Goal: Information Seeking & Learning: Learn about a topic

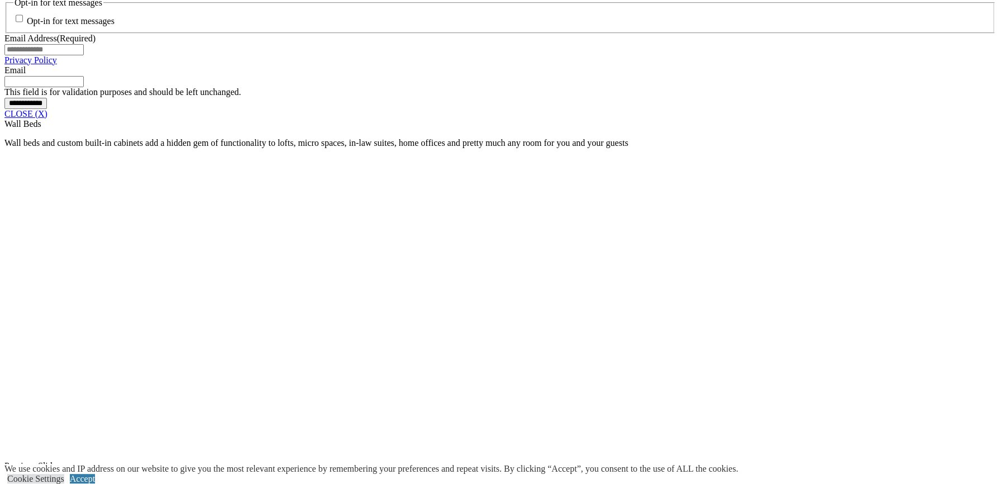
scroll to position [950, 0]
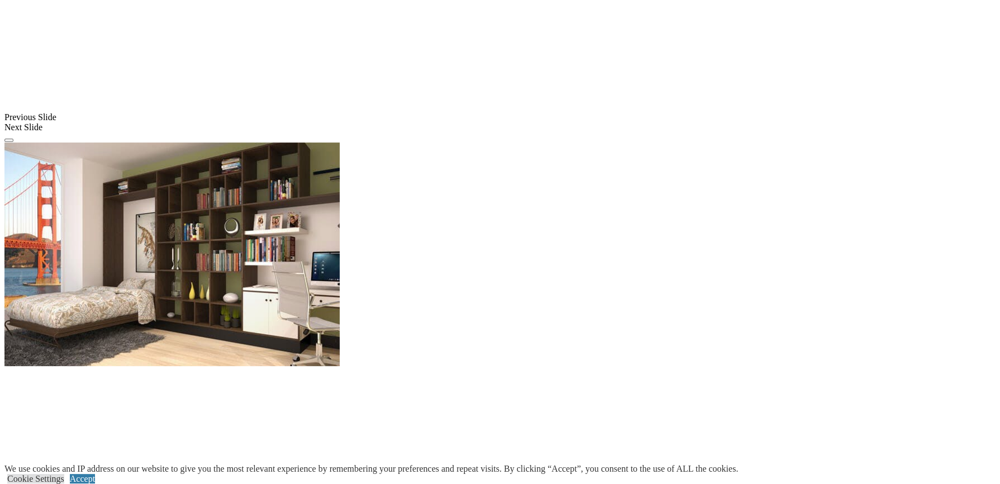
scroll to position [1341, 0]
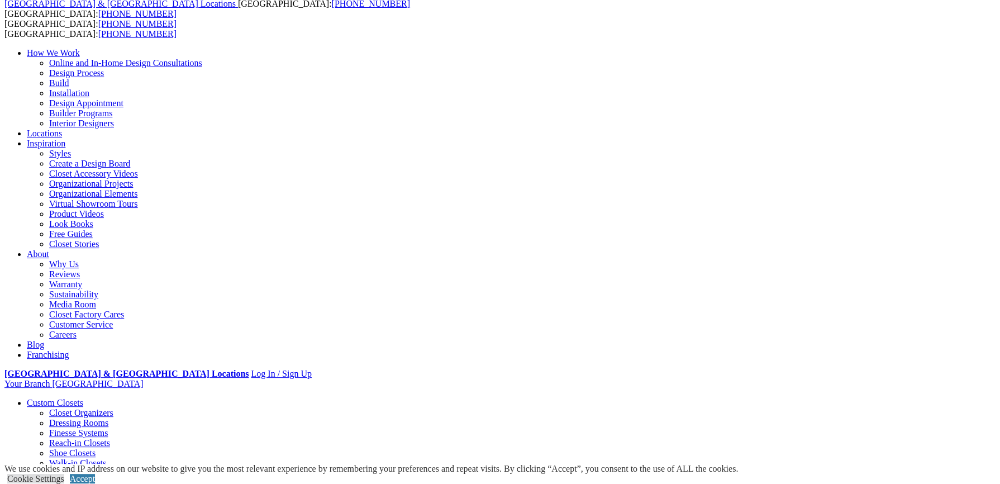
scroll to position [0, 0]
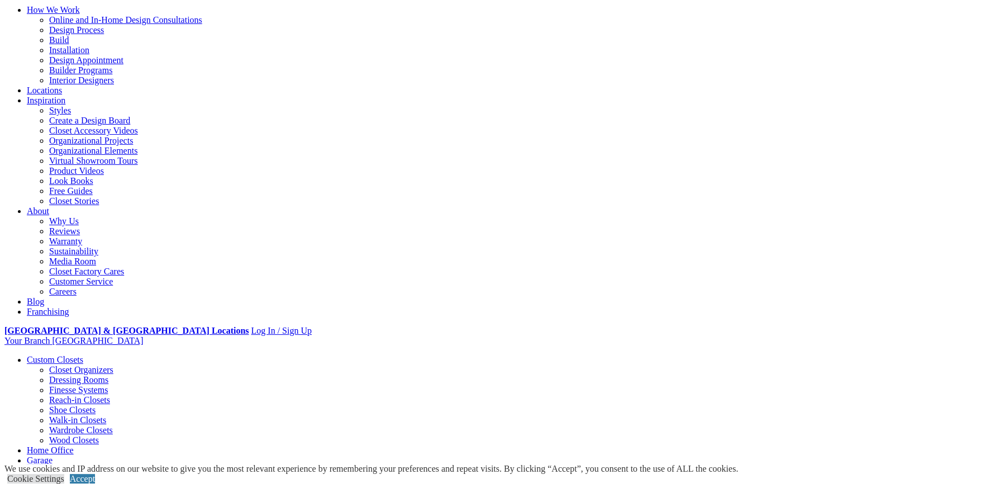
scroll to position [112, 0]
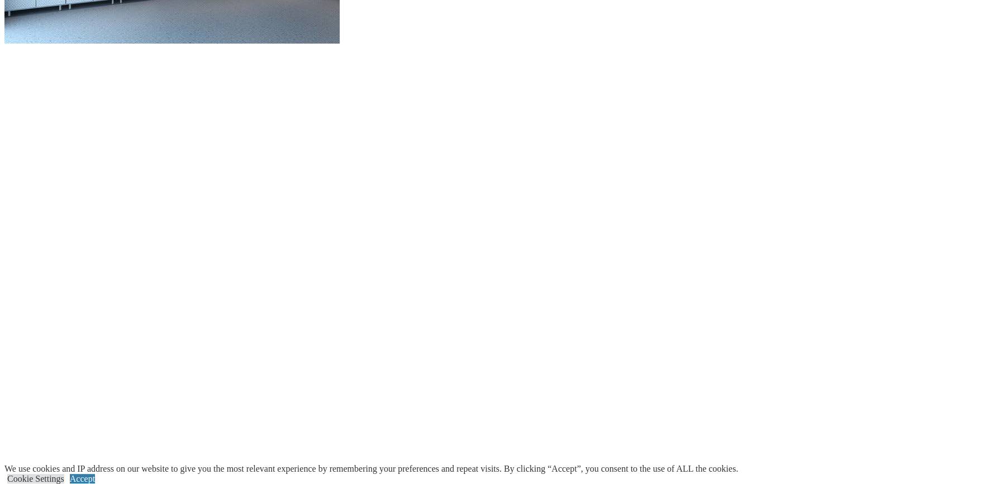
scroll to position [1229, 0]
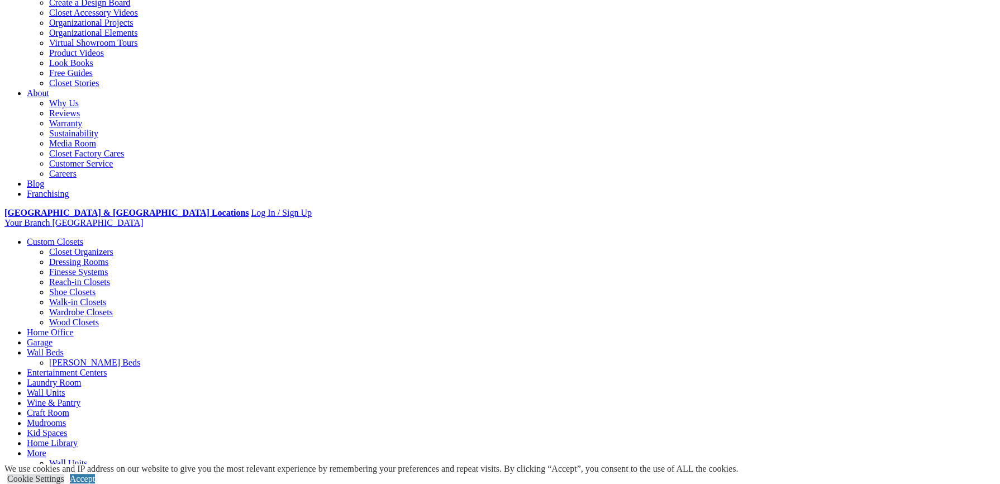
scroll to position [0, 0]
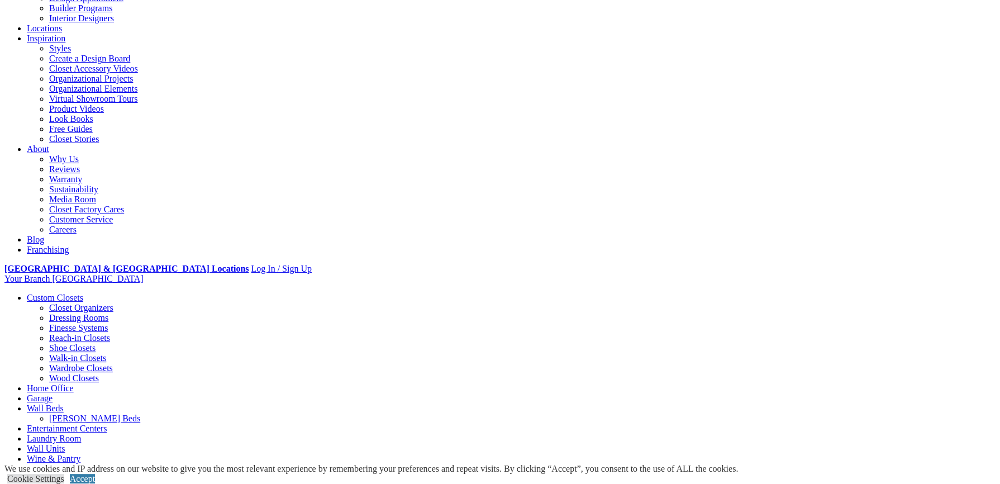
scroll to position [168, 0]
click at [64, 403] on link "Wall Beds" at bounding box center [45, 407] width 37 height 9
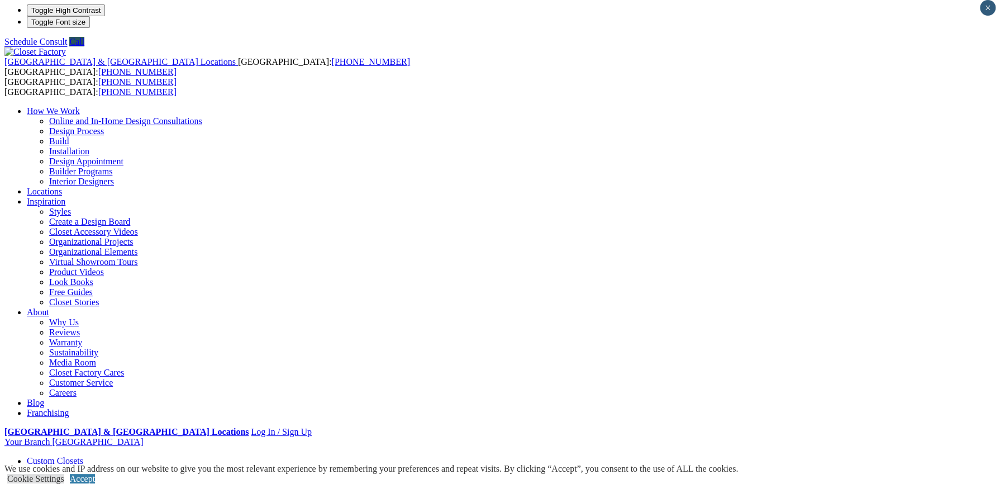
scroll to position [0, 0]
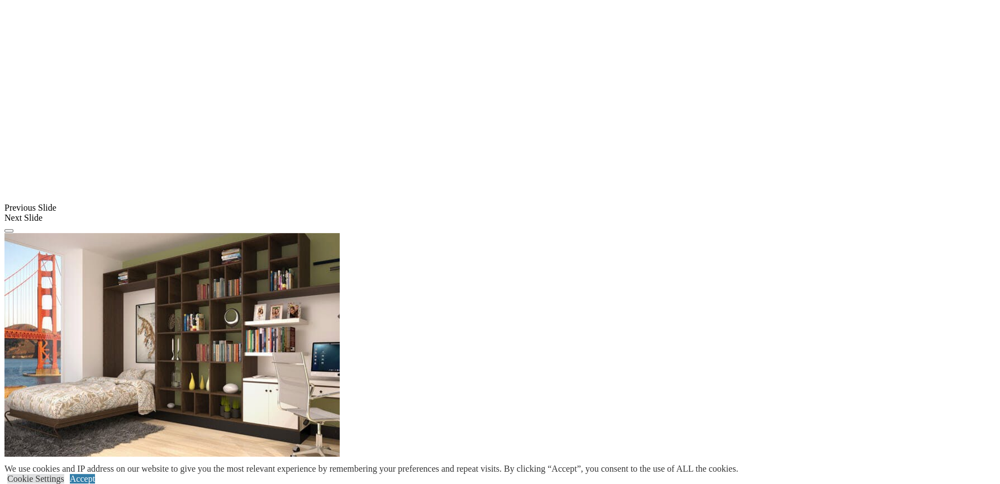
scroll to position [950, 0]
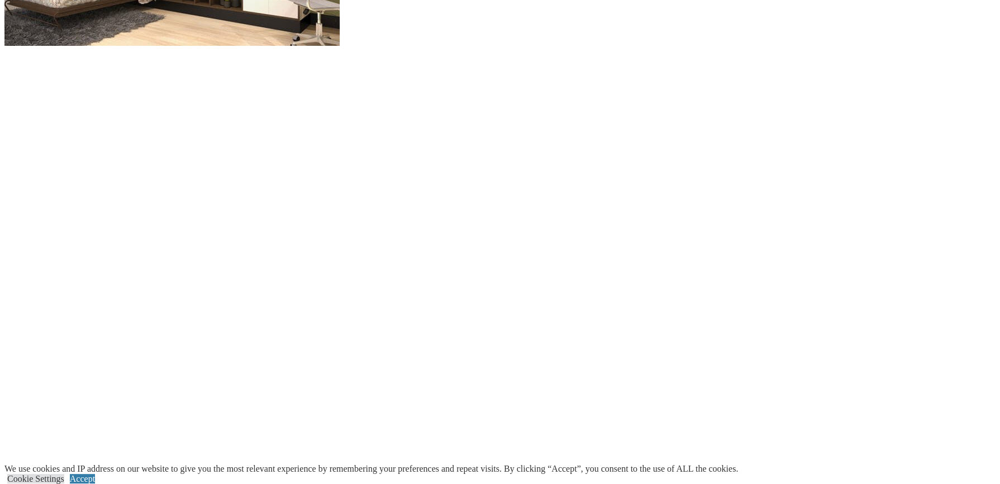
scroll to position [1285, 0]
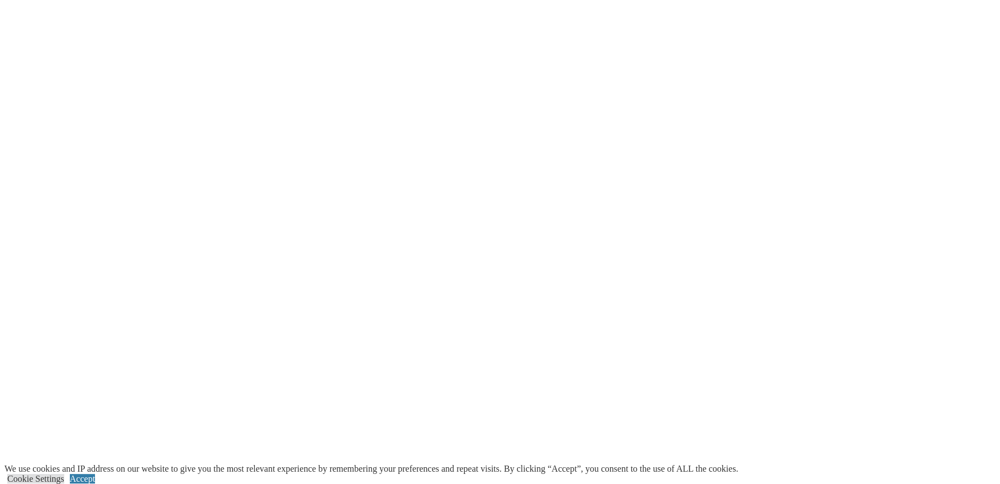
scroll to position [1732, 0]
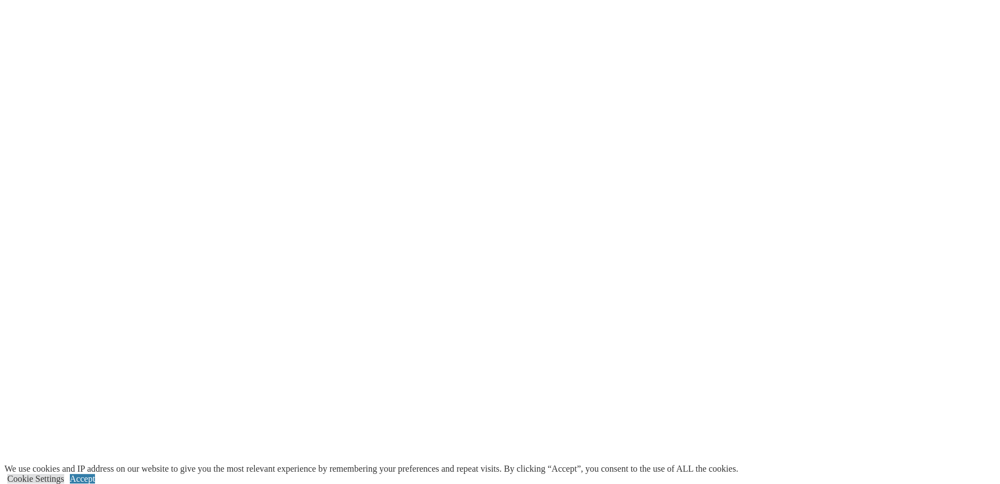
drag, startPoint x: 509, startPoint y: 170, endPoint x: 539, endPoint y: 259, distance: 93.6
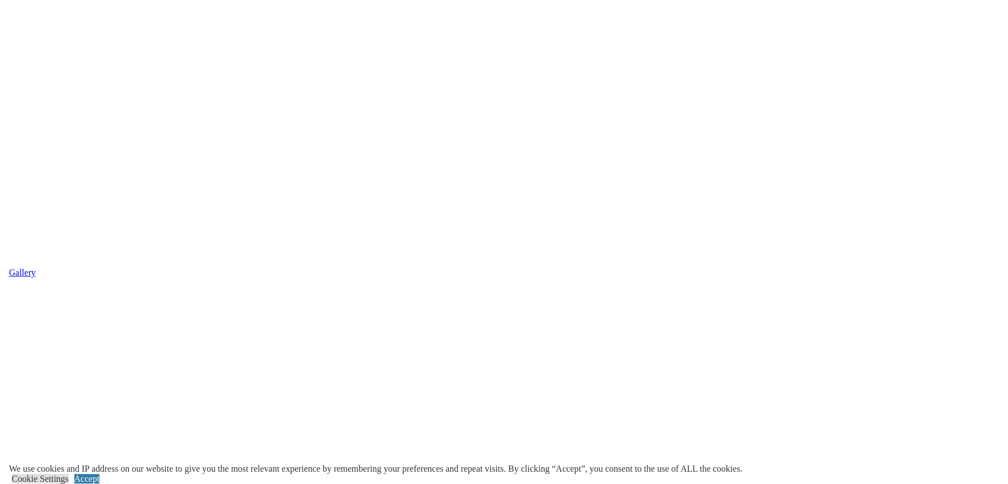
scroll to position [2123, 0]
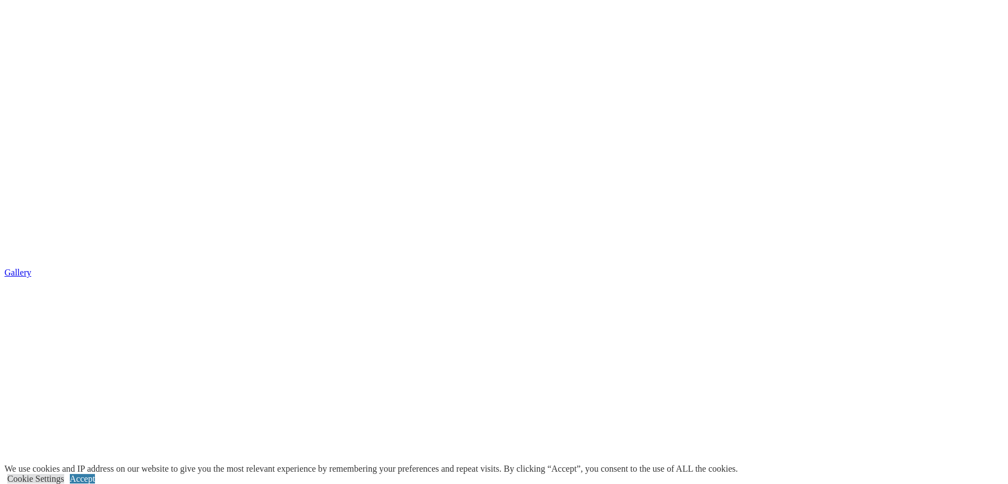
drag, startPoint x: 201, startPoint y: 231, endPoint x: 49, endPoint y: 227, distance: 151.4
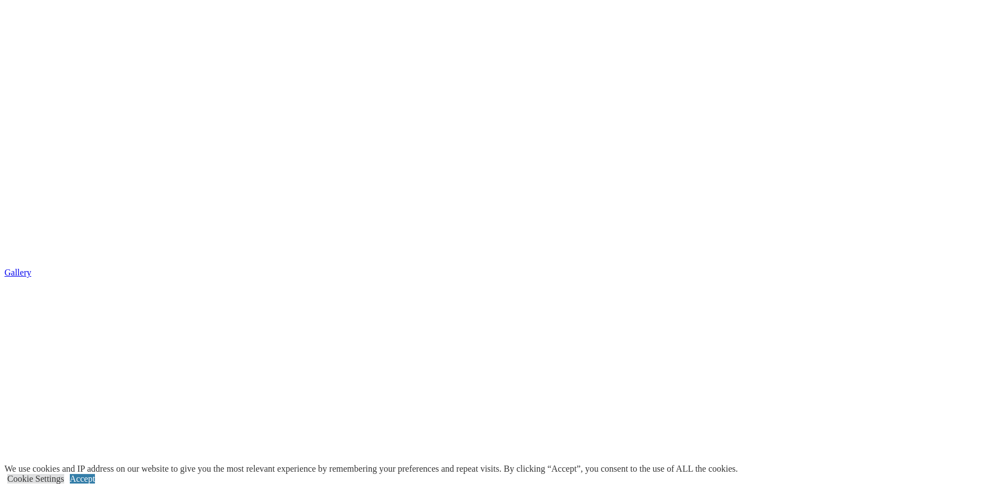
drag, startPoint x: 809, startPoint y: 233, endPoint x: 137, endPoint y: 204, distance: 672.6
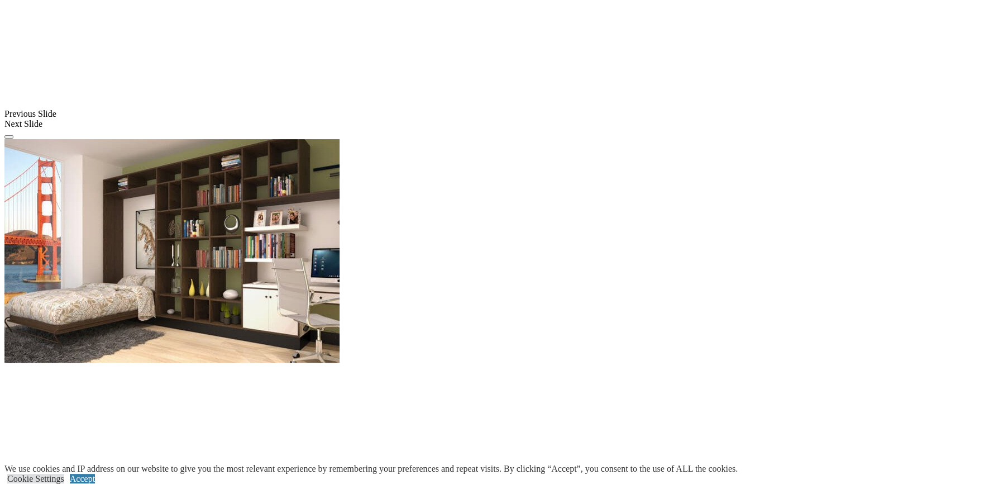
drag, startPoint x: 288, startPoint y: 239, endPoint x: 307, endPoint y: 206, distance: 37.8
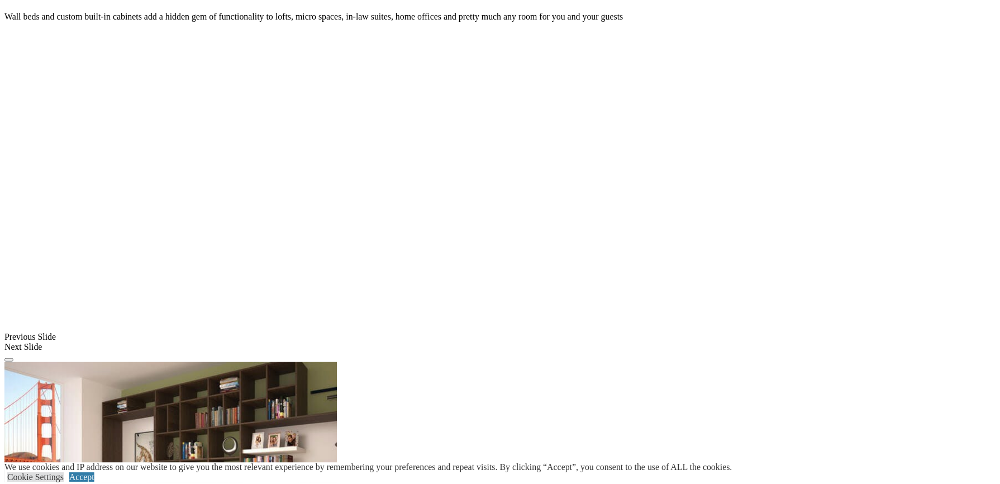
scroll to position [898, 0]
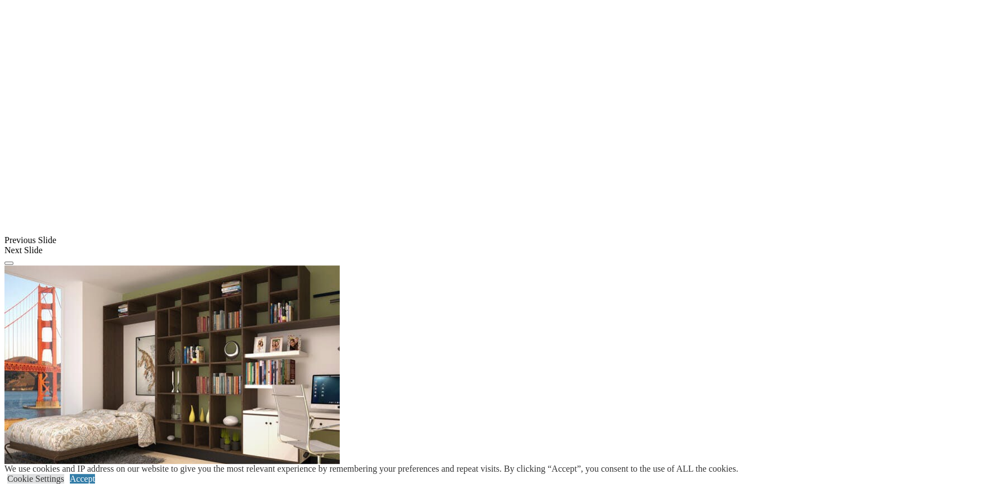
drag, startPoint x: 808, startPoint y: 76, endPoint x: 670, endPoint y: 112, distance: 142.5
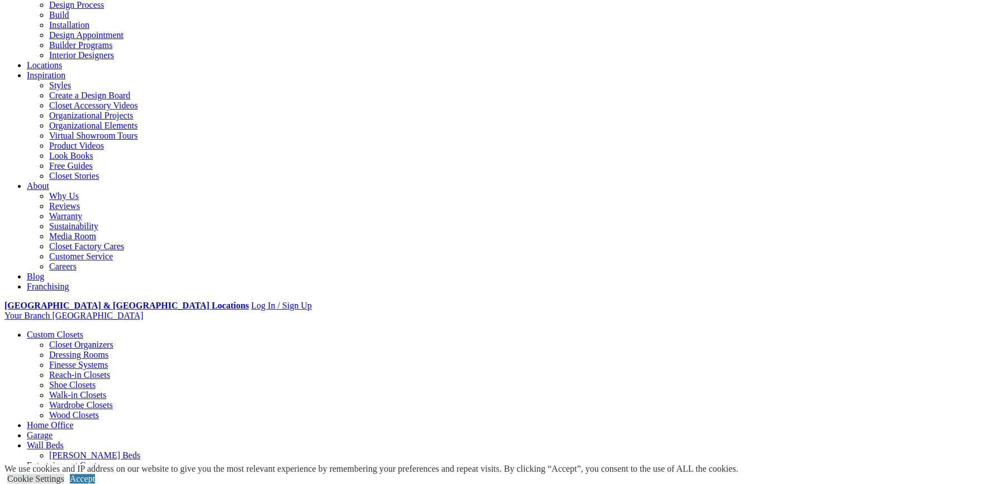
scroll to position [0, 0]
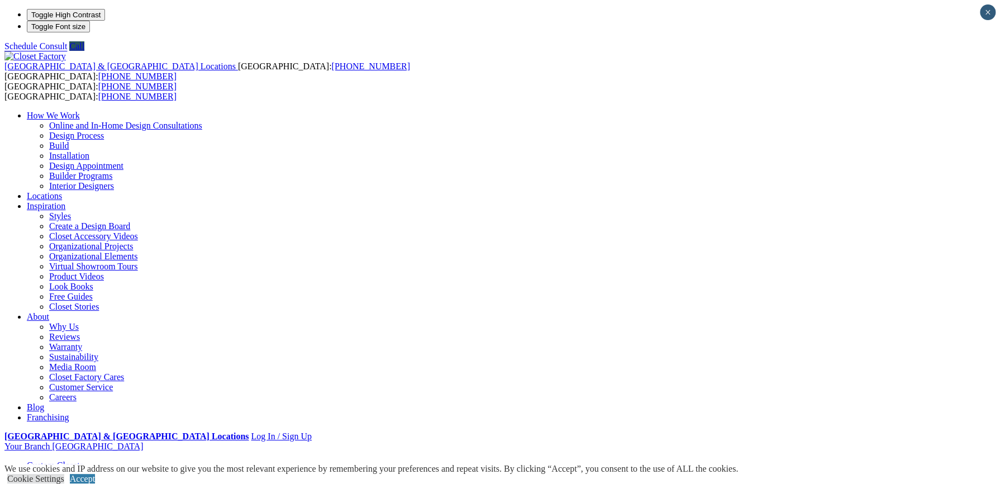
drag, startPoint x: 960, startPoint y: 273, endPoint x: 35, endPoint y: 283, distance: 925.7
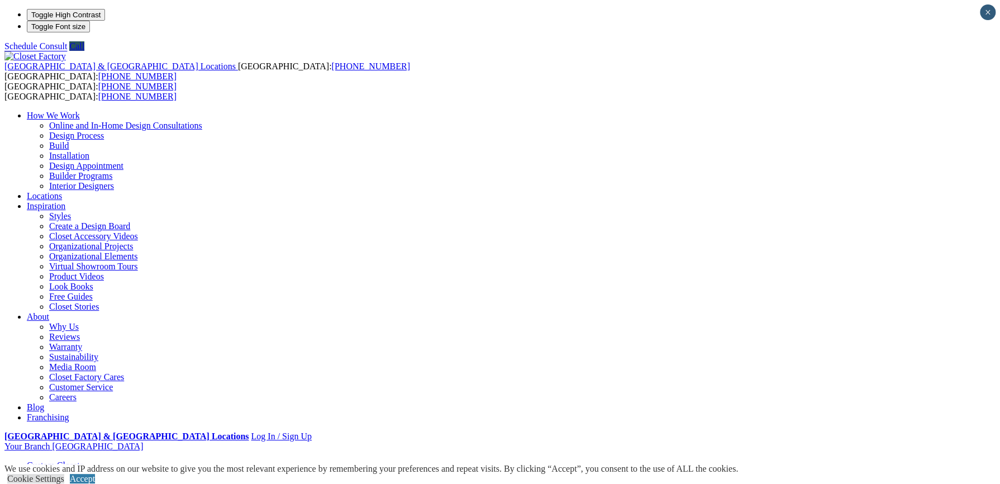
click at [568, 464] on div "We use cookies and IP address on our website to give you the most relevant expe…" at bounding box center [370, 474] width 733 height 20
